Goal: Task Accomplishment & Management: Use online tool/utility

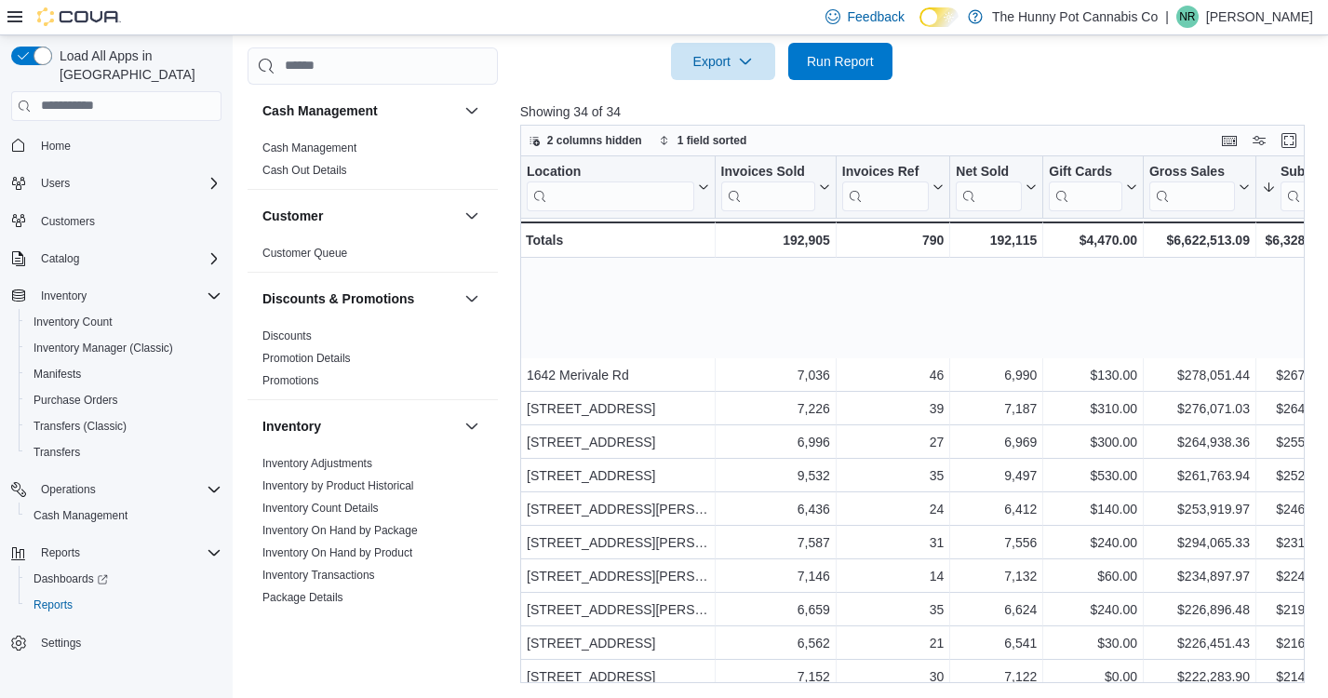
scroll to position [165, 0]
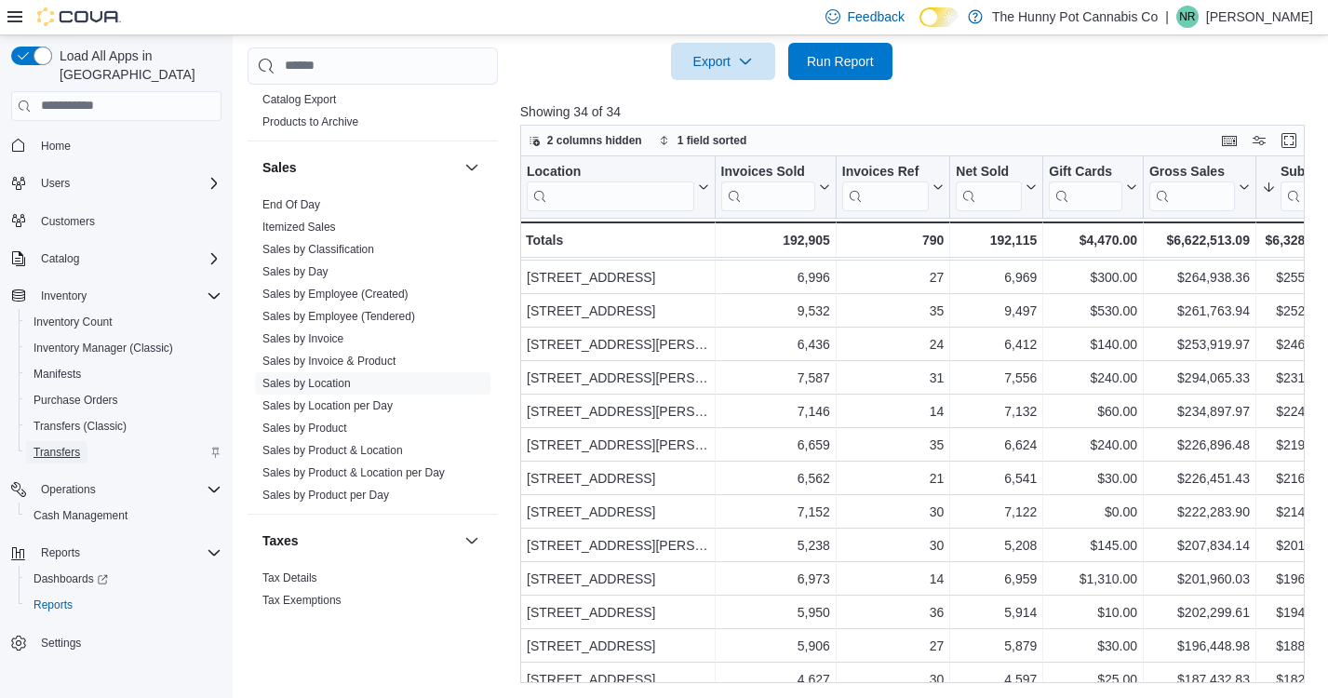
click at [60, 445] on span "Transfers" at bounding box center [56, 452] width 47 height 15
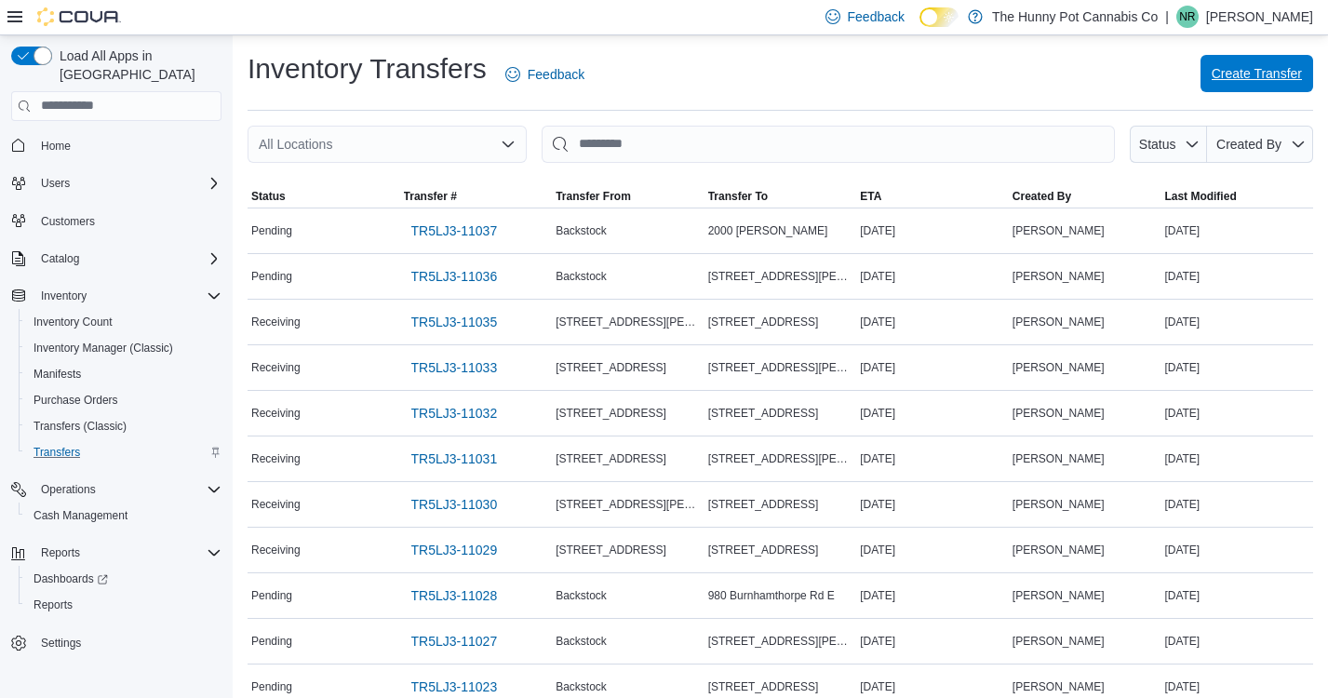
click at [1266, 68] on span "Create Transfer" at bounding box center [1256, 73] width 90 height 19
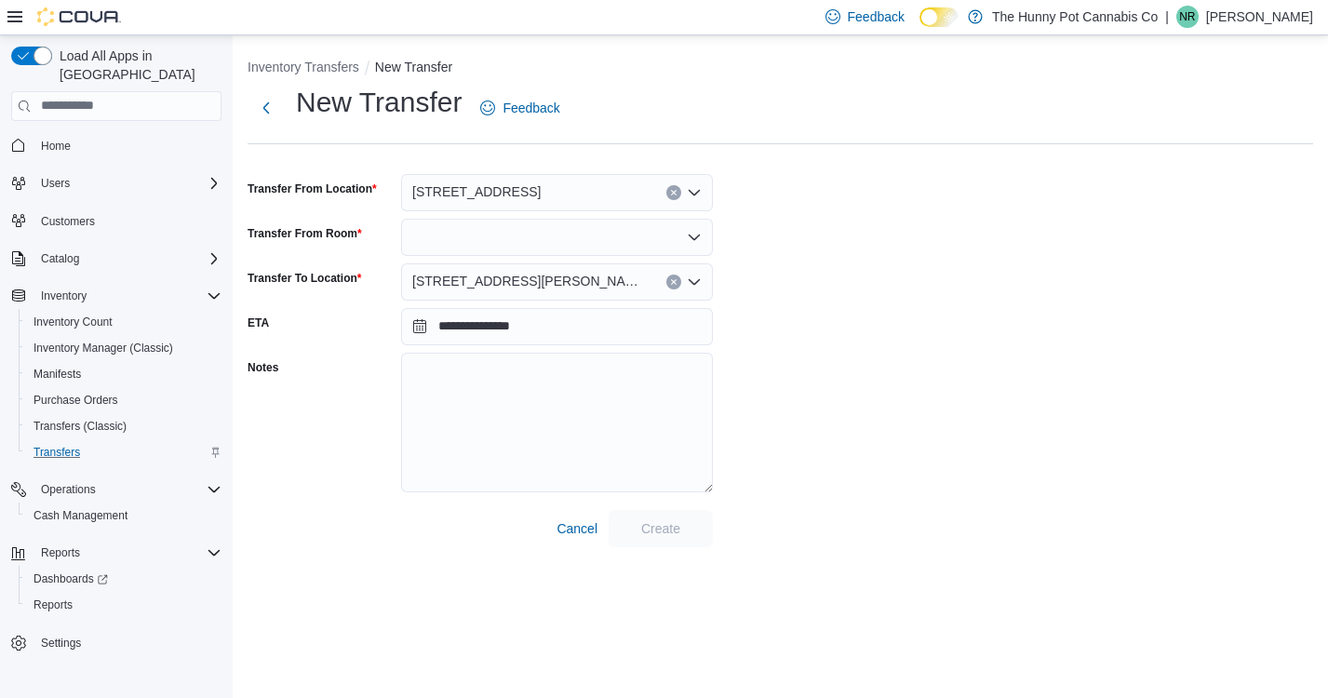
click at [554, 237] on div at bounding box center [557, 237] width 312 height 37
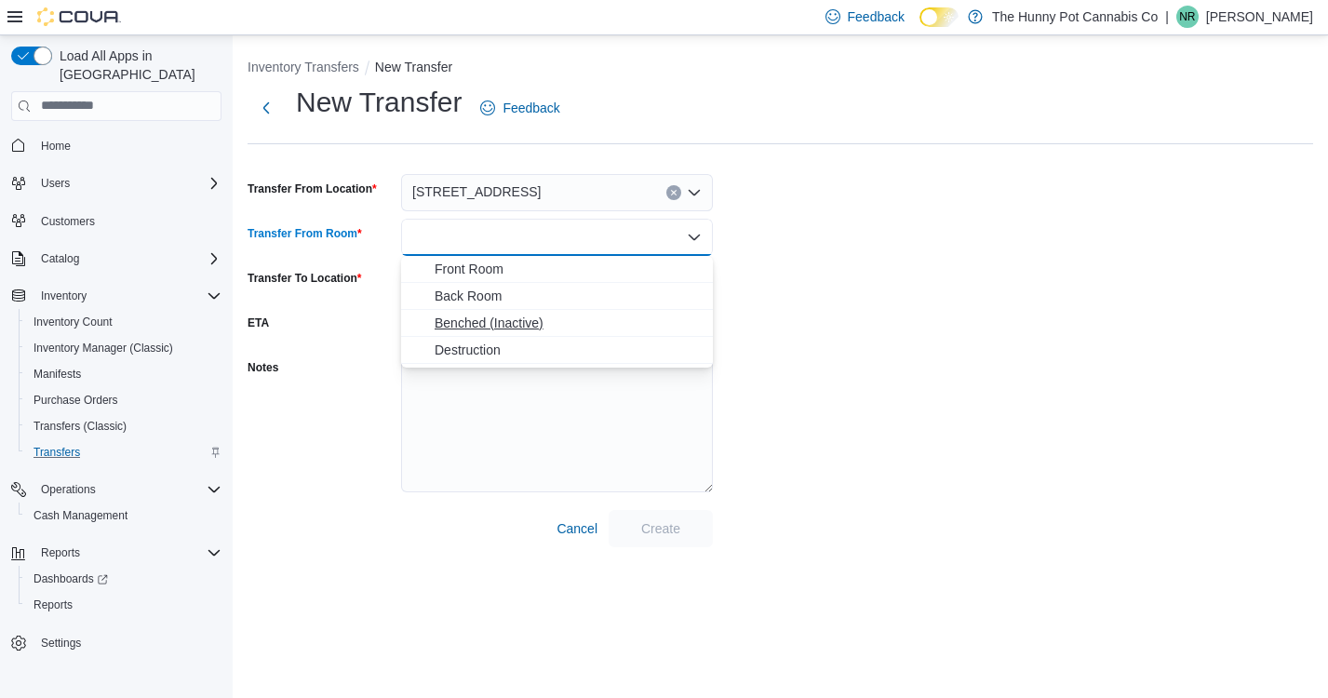
click at [493, 323] on span "Benched (Inactive)" at bounding box center [567, 323] width 267 height 19
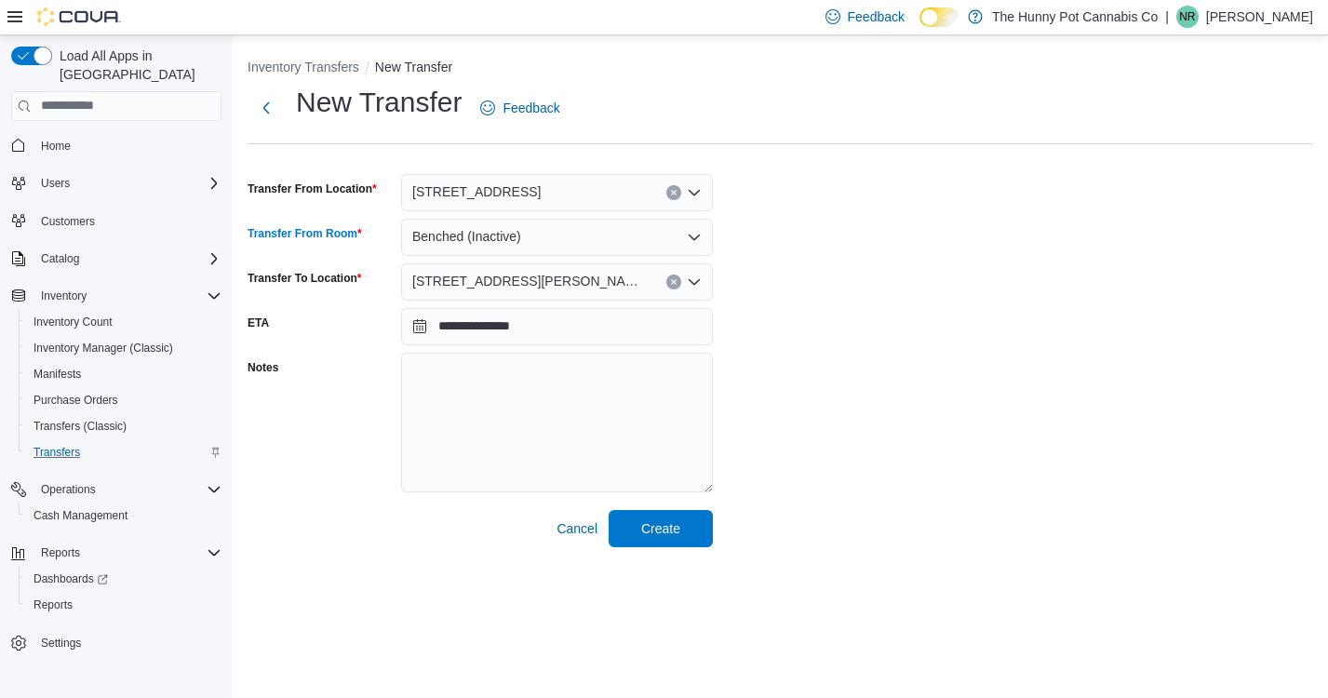
click at [829, 389] on div "**********" at bounding box center [779, 315] width 1065 height 463
click at [635, 361] on textarea "Notes" at bounding box center [557, 423] width 312 height 140
type textarea "**********"
click at [673, 521] on span "Create" at bounding box center [660, 527] width 39 height 19
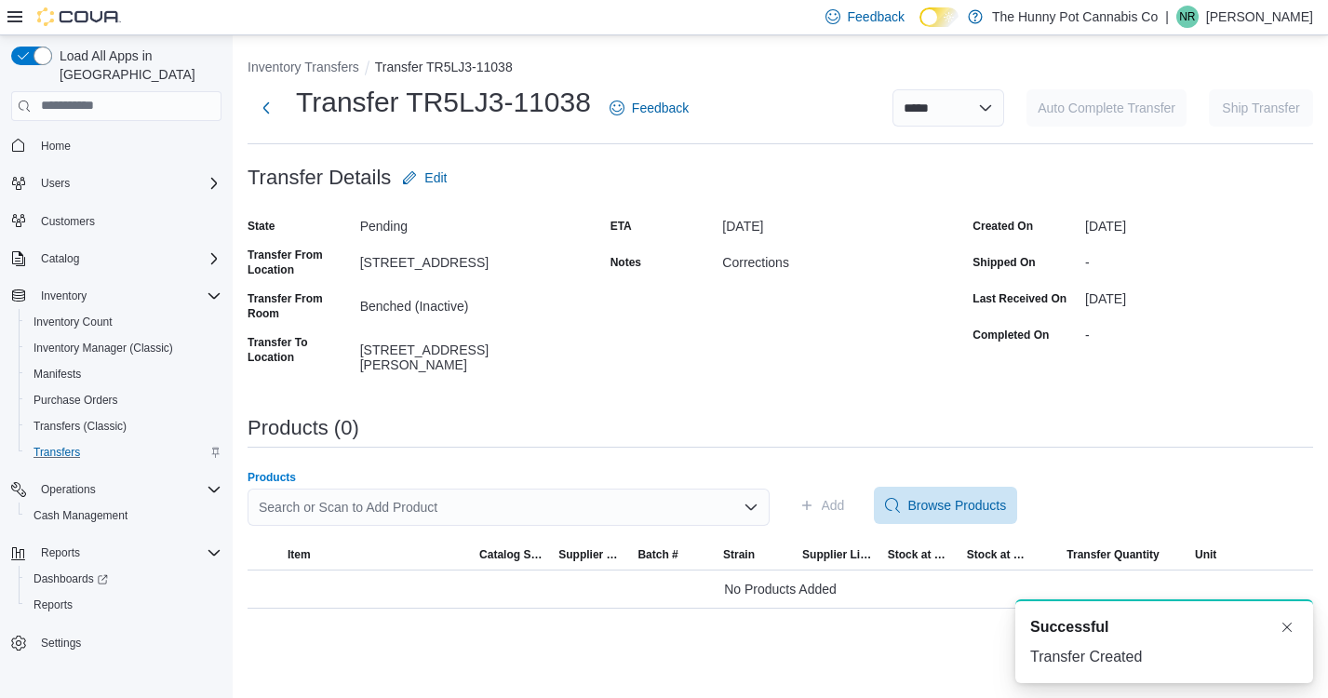
click at [535, 497] on div "Search or Scan to Add Product" at bounding box center [508, 506] width 522 height 37
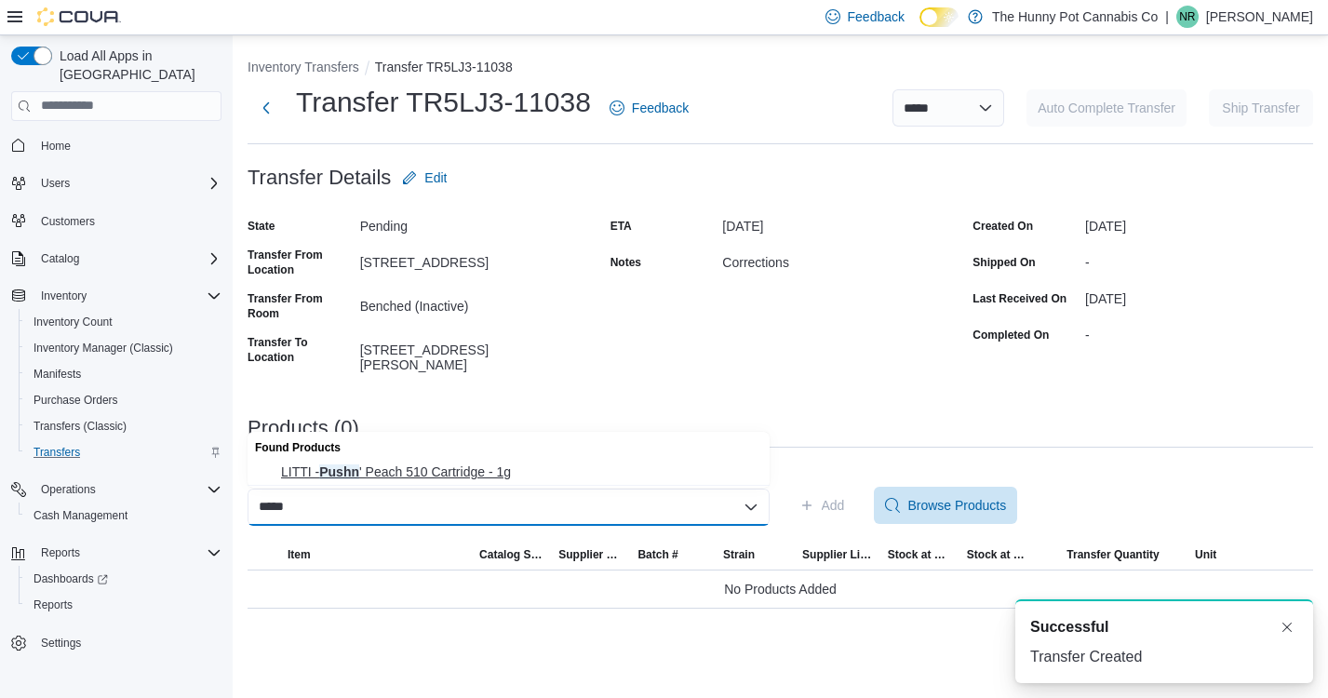
type input "*****"
click at [420, 467] on span "LITTI - Pushn ' Peach 510 Cartridge - 1g" at bounding box center [519, 471] width 477 height 19
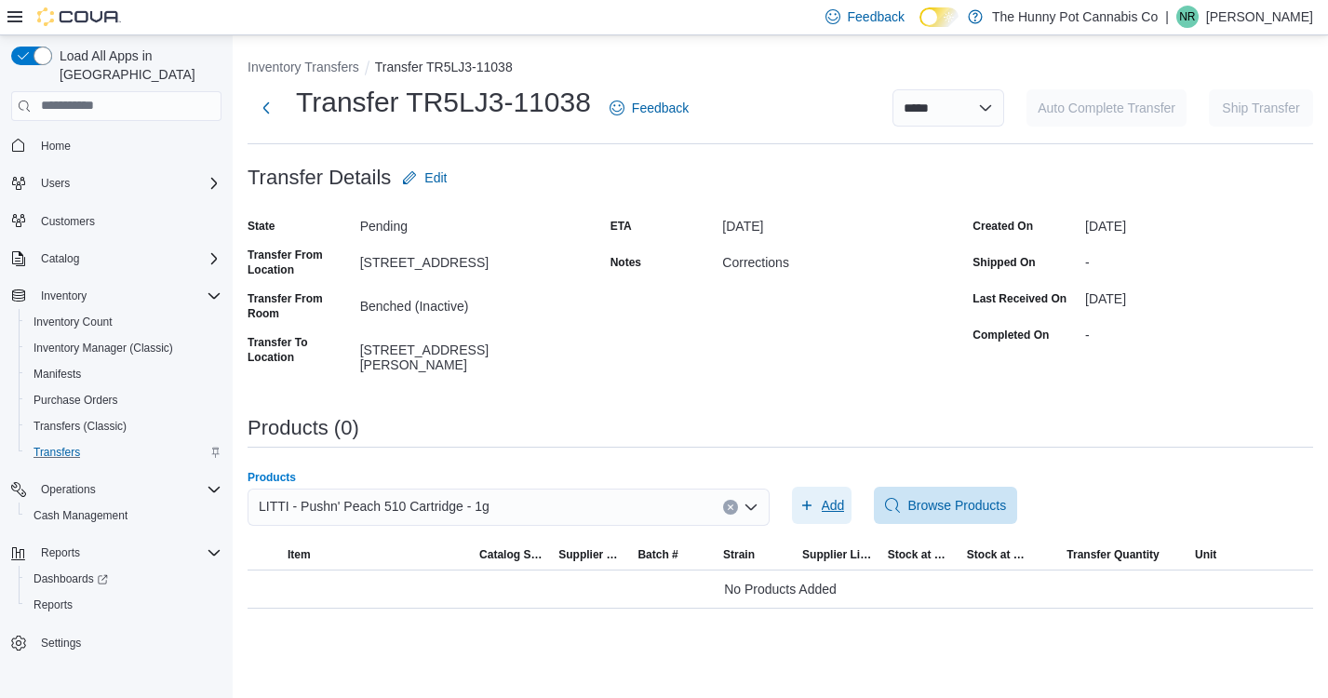
click at [827, 505] on span "Add" at bounding box center [832, 505] width 23 height 19
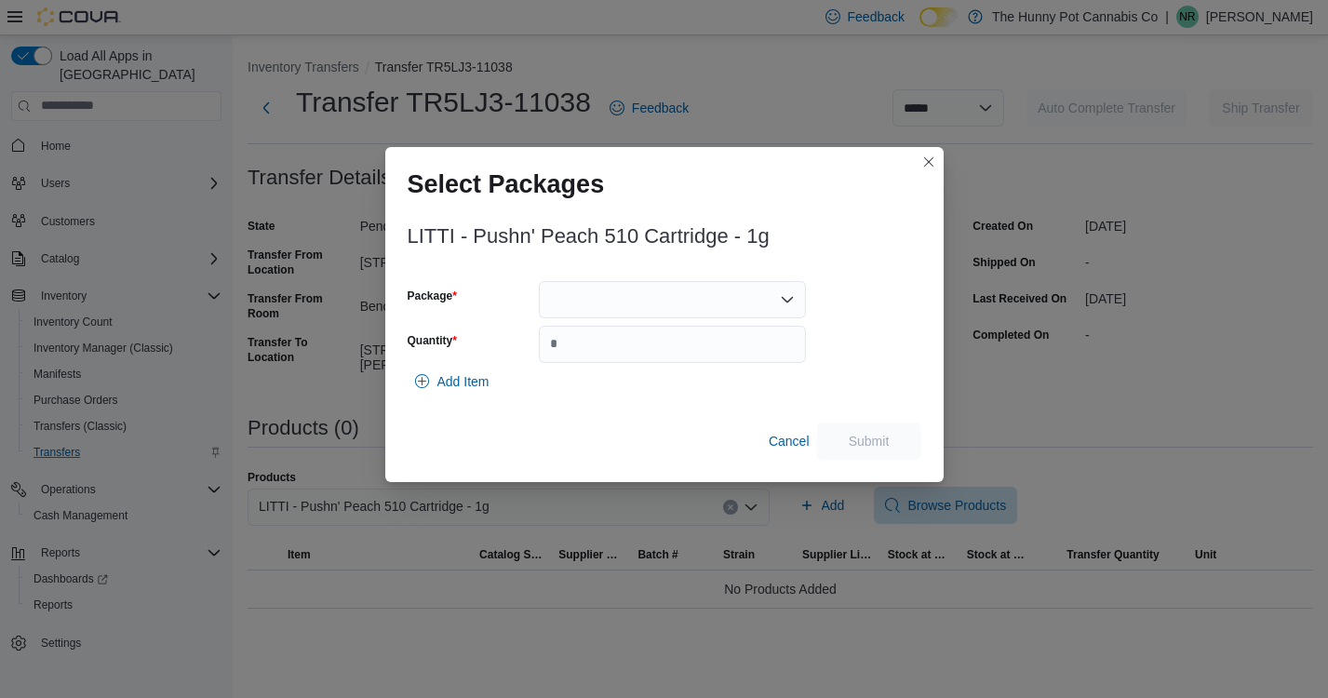
click at [674, 324] on div "Package Quantity" at bounding box center [606, 322] width 399 height 82
click at [666, 299] on div at bounding box center [672, 299] width 267 height 37
click at [634, 353] on span "VP633161B" at bounding box center [683, 358] width 222 height 19
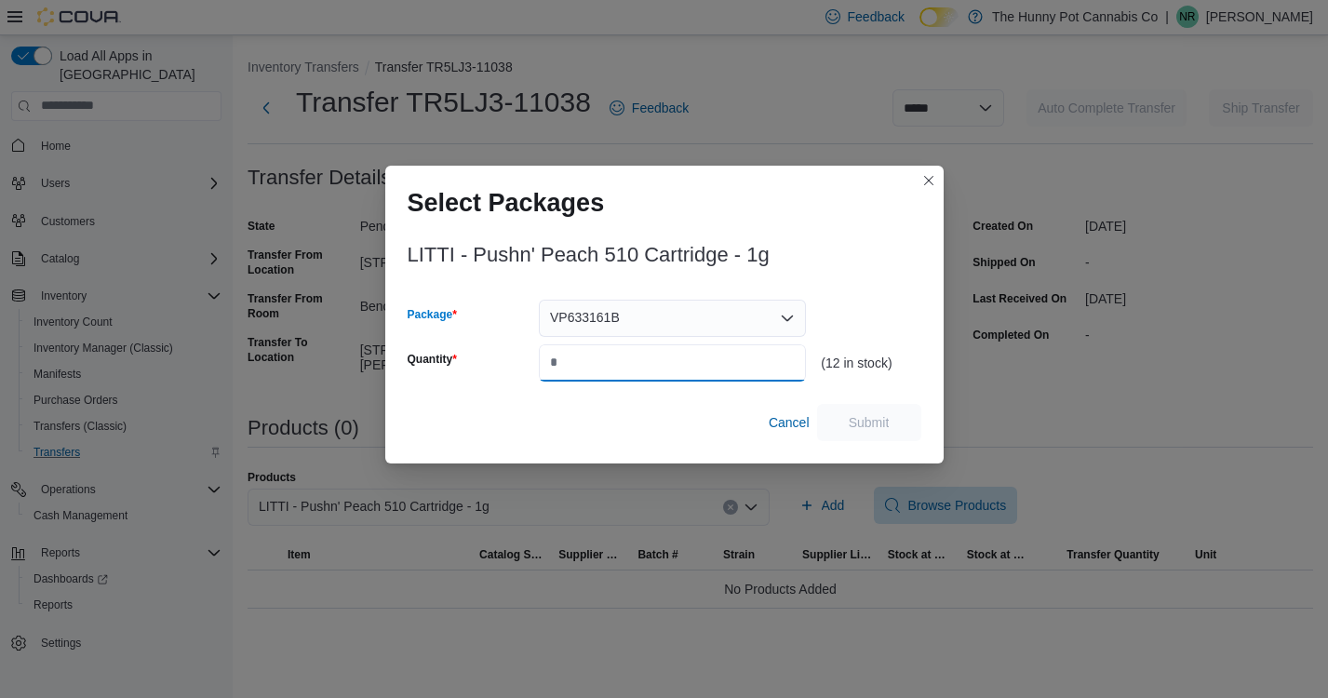
click at [621, 367] on input "Quantity" at bounding box center [672, 362] width 267 height 37
type input "**"
click at [864, 410] on span "Submit" at bounding box center [869, 421] width 82 height 37
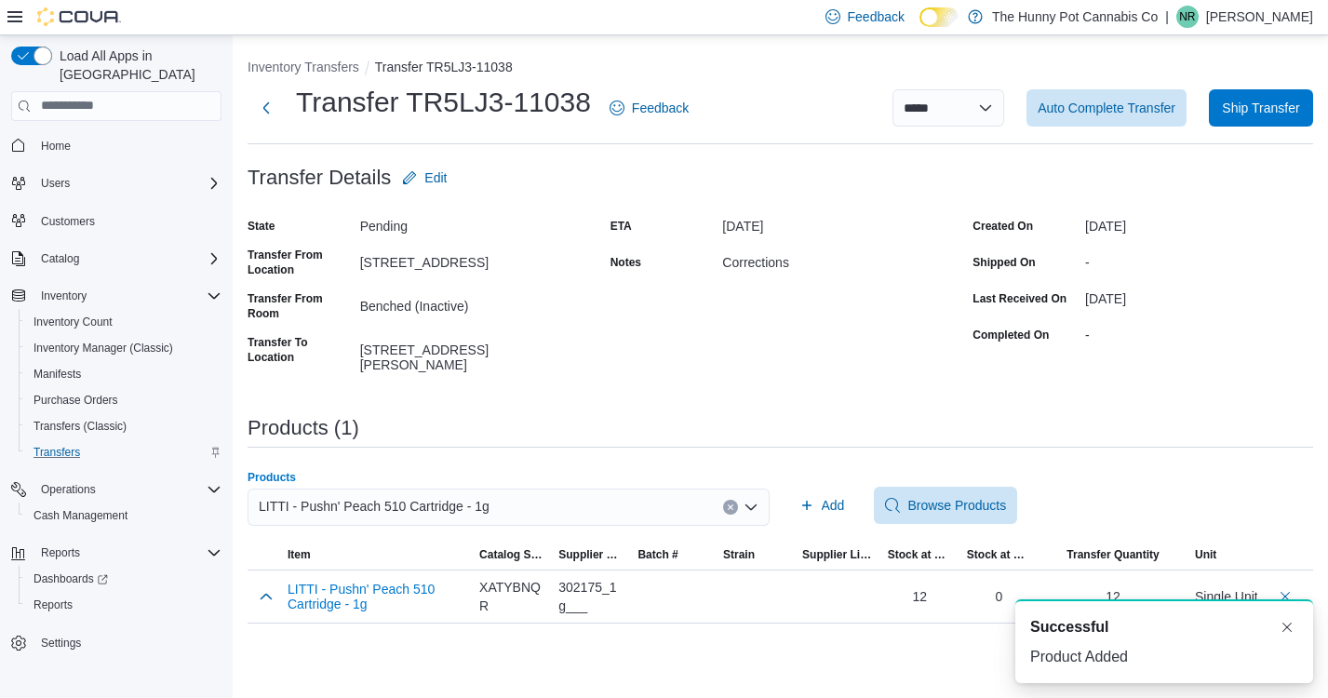
click at [733, 503] on button "Clear input" at bounding box center [730, 507] width 15 height 15
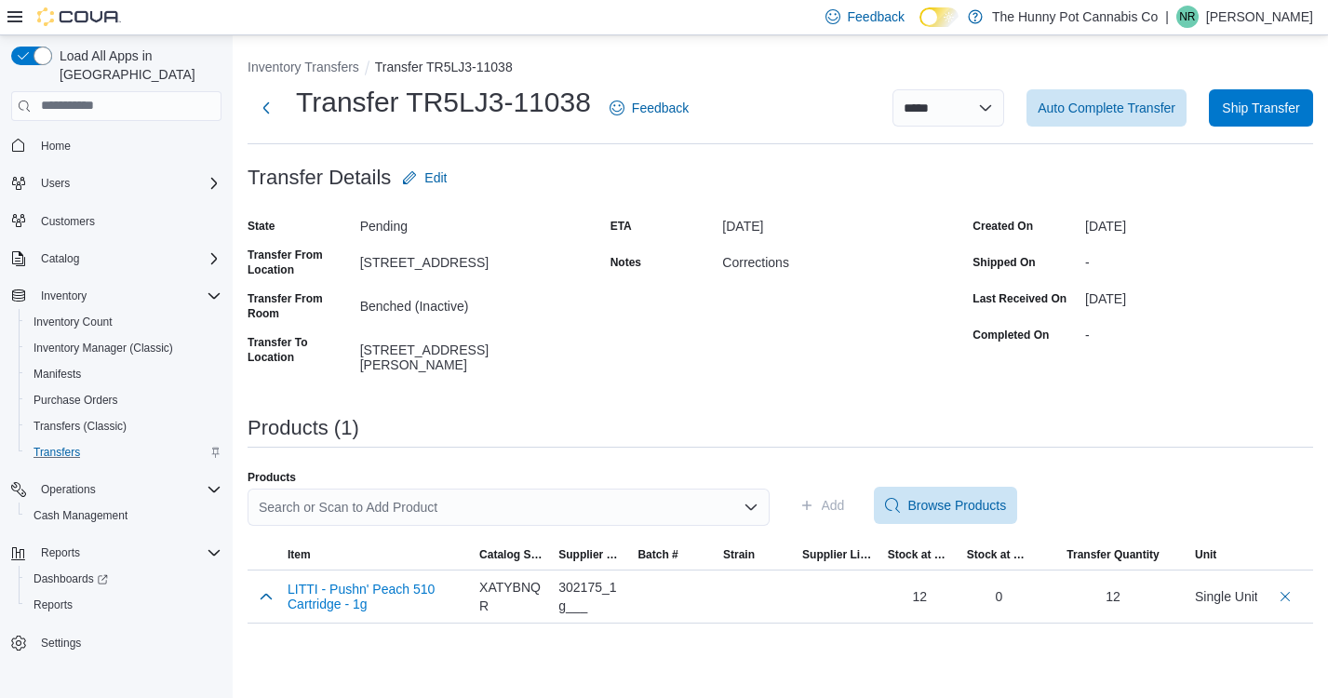
click at [982, 438] on div "Products (1)" at bounding box center [779, 432] width 1065 height 31
click at [1288, 595] on button "Delete count" at bounding box center [1285, 595] width 22 height 22
